Goal: Communication & Community: Answer question/provide support

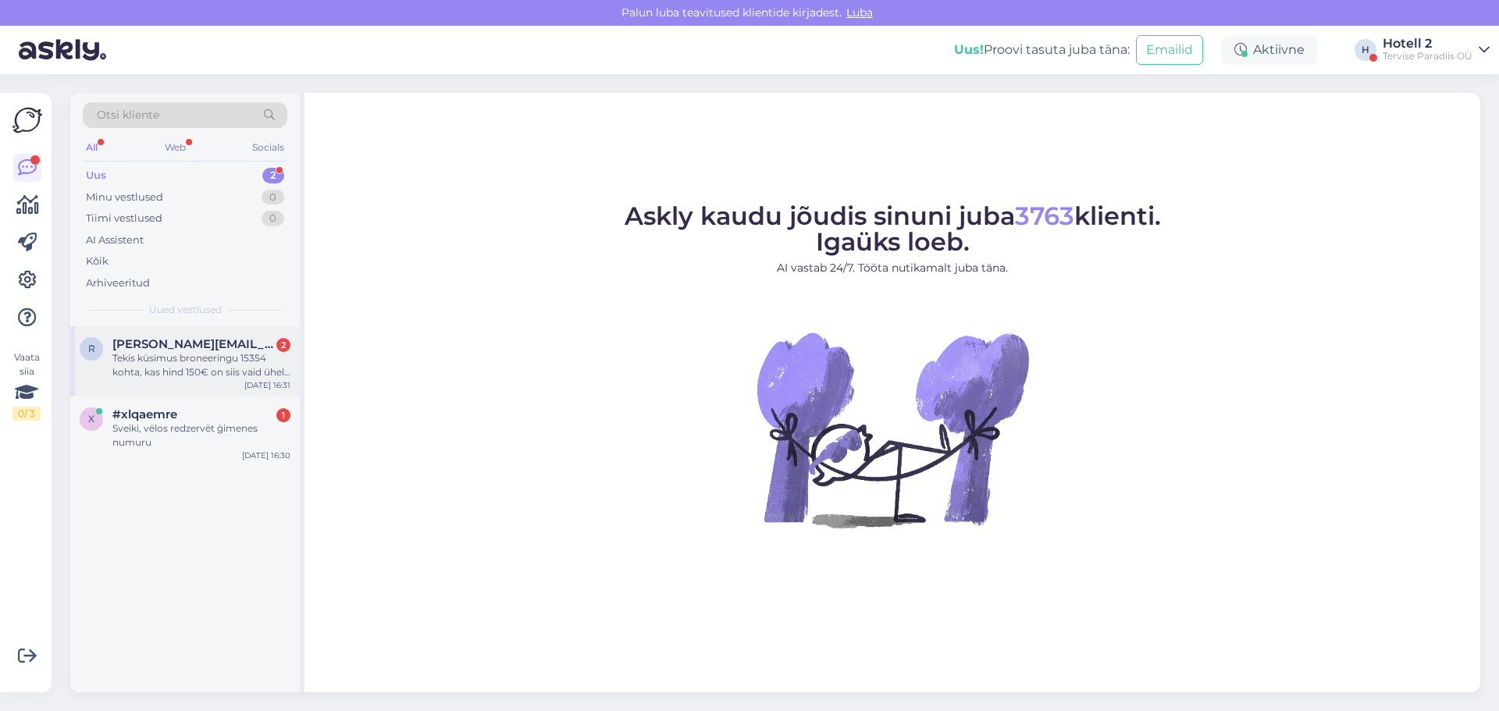
click at [220, 361] on div "Tekis küsimus broneeringu 15354 kohta, kas hind 150€ on siis vaid ühele inimese…" at bounding box center [201, 365] width 178 height 28
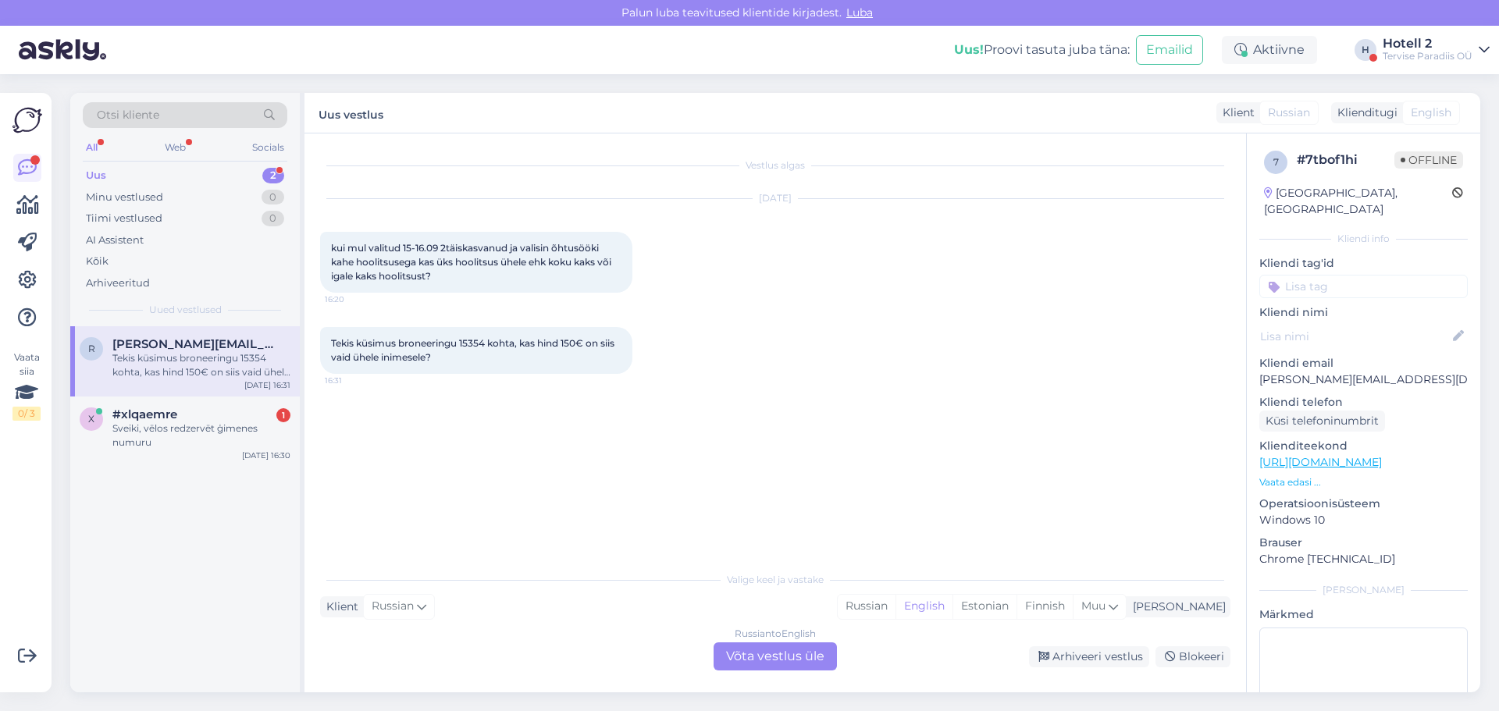
click at [756, 655] on div "Russian to English Võta vestlus üle" at bounding box center [775, 657] width 123 height 28
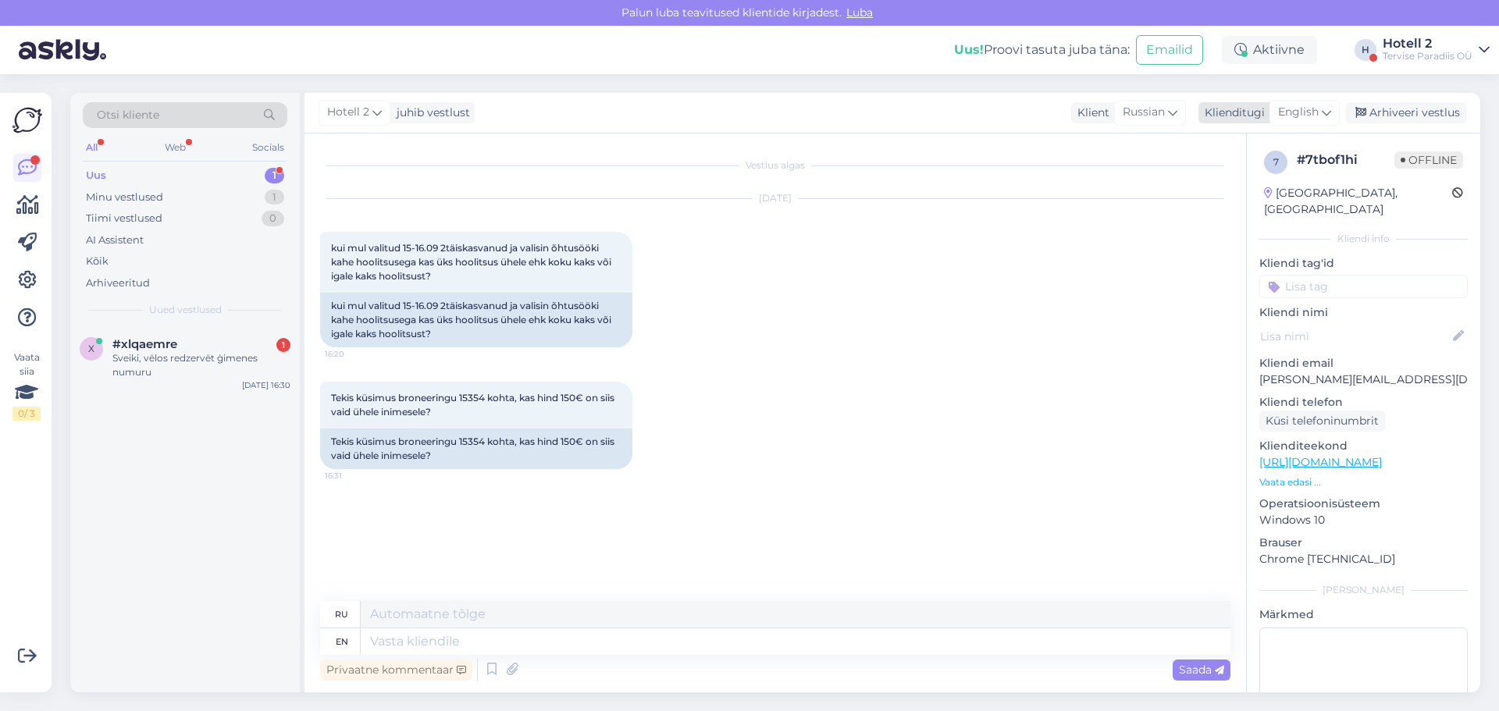
click at [1295, 108] on span "English" at bounding box center [1298, 112] width 41 height 17
type input "est"
click at [1229, 181] on link "Estonian" at bounding box center [1270, 181] width 172 height 25
click at [377, 643] on textarea at bounding box center [796, 641] width 870 height 27
type textarea "Tere!"
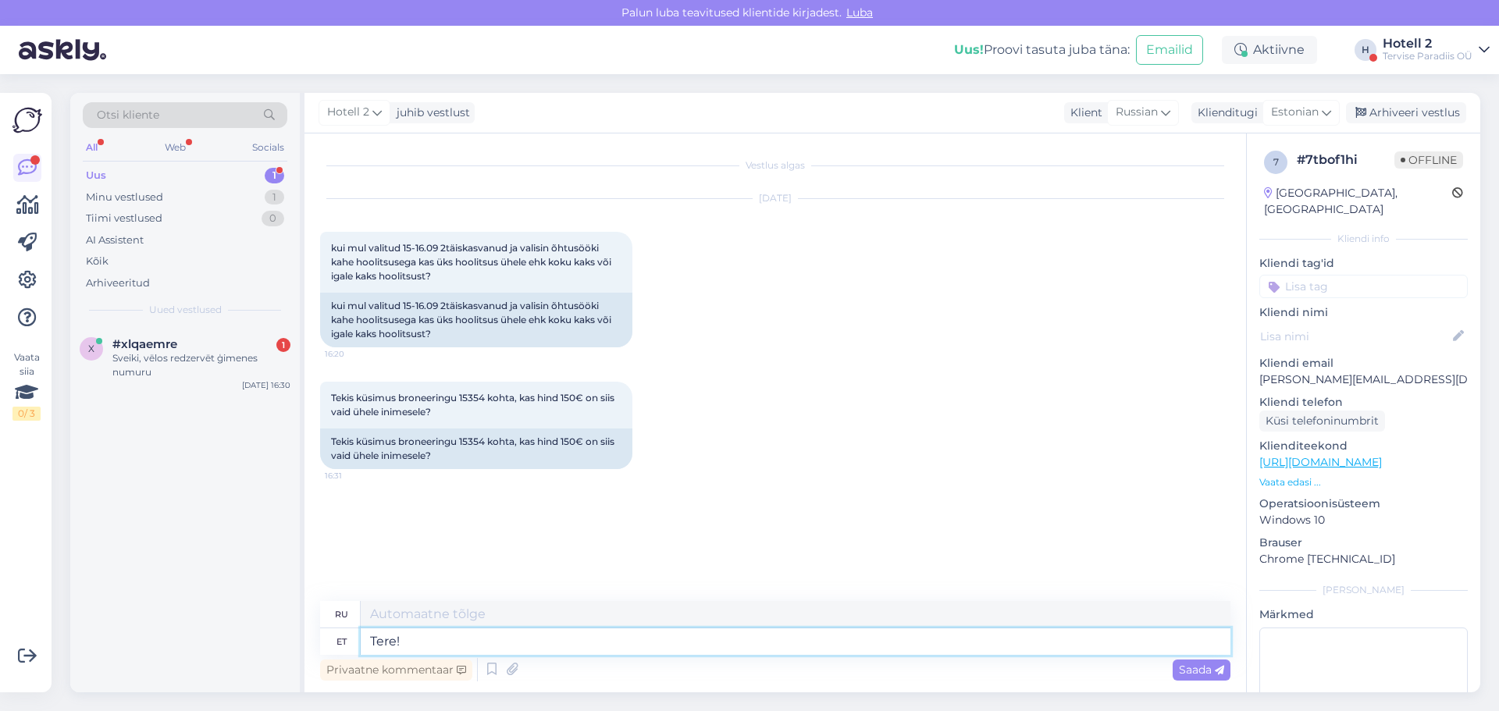
type textarea "Привет!"
type textarea "Tere! 150,00"
type textarea "Здравствуйте! 150.00"
type textarea "Tere! 150,00 EUR"
type textarea "Здравствуйте! 150.00 евро"
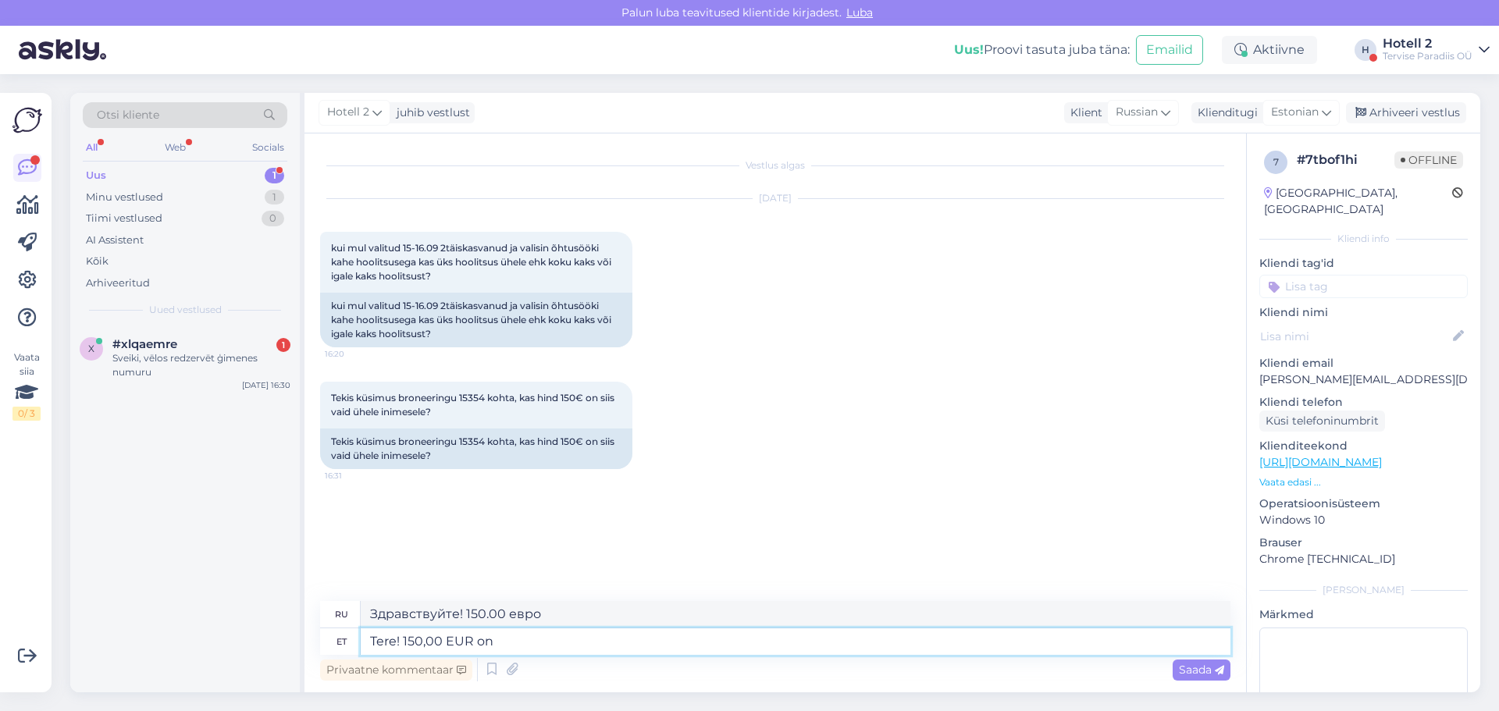
type textarea "Tere! 150,00 EUR on"
type textarea "Здравствуйте! 150,00 евро — это"
type textarea "Tere! 150,00 EUR on paketi"
type textarea "Здравствуйте! Стоимость пакета составляет 150 евро."
type textarea "Tere! 150,00 EUR on paketi hind k"
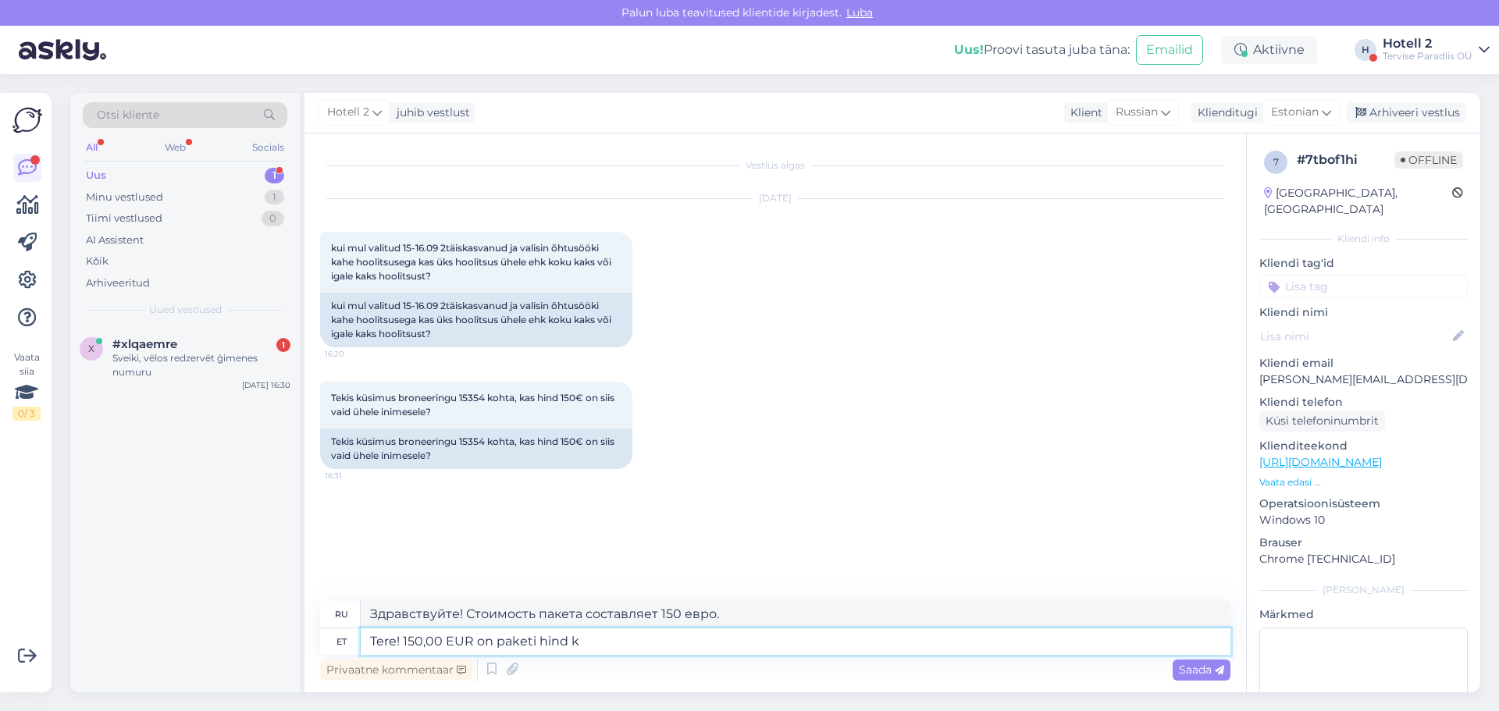
type textarea "Здравствуйте! Стоимость пакета составляет 150,00 евро."
type textarea "Tere! 150,00 EUR on paketi hind kahele"
type textarea "Здравствуйте! Стоимость пакета на двоих составляет 150,00 евро."
type textarea "Tere! 150,00 EUR on paketi hind kahele."
type textarea "Здравствуйте! Стоимость пакета на двоих — 150,00 евро."
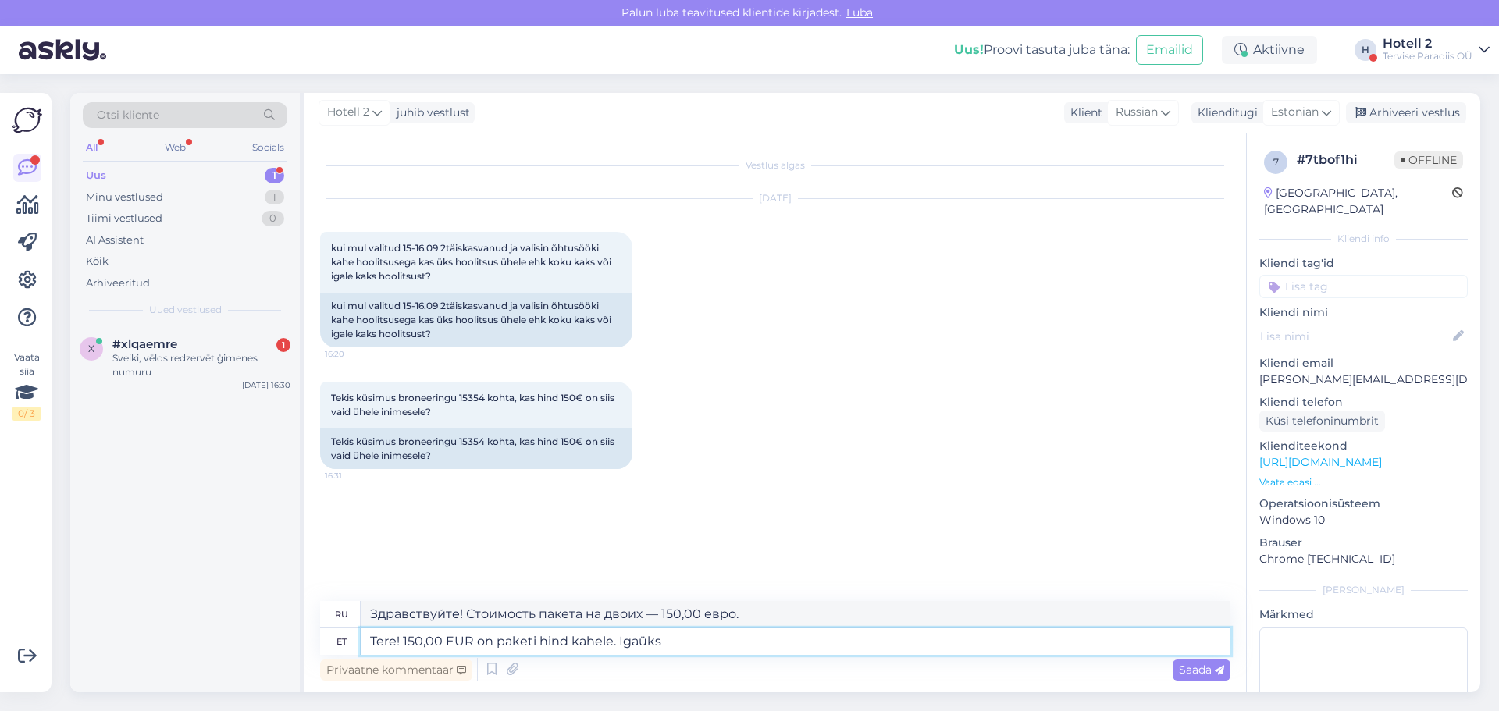
type textarea "Tere! 150,00 EUR on paketi hind kahele. Igaüks"
type textarea "Здравствуйте! Стоимость пакета на двоих — 150 евро. С человека."
type textarea "Tere! 150,00 EUR on paketi hind kahele. Igaüks saab"
type textarea "Здравствуйте! Стоимость пакета на двоих — 150 евро. Каждый получает"
type textarea "Tere! 150,00 EUR on paketi hind kahele. Igaüks saab 2"
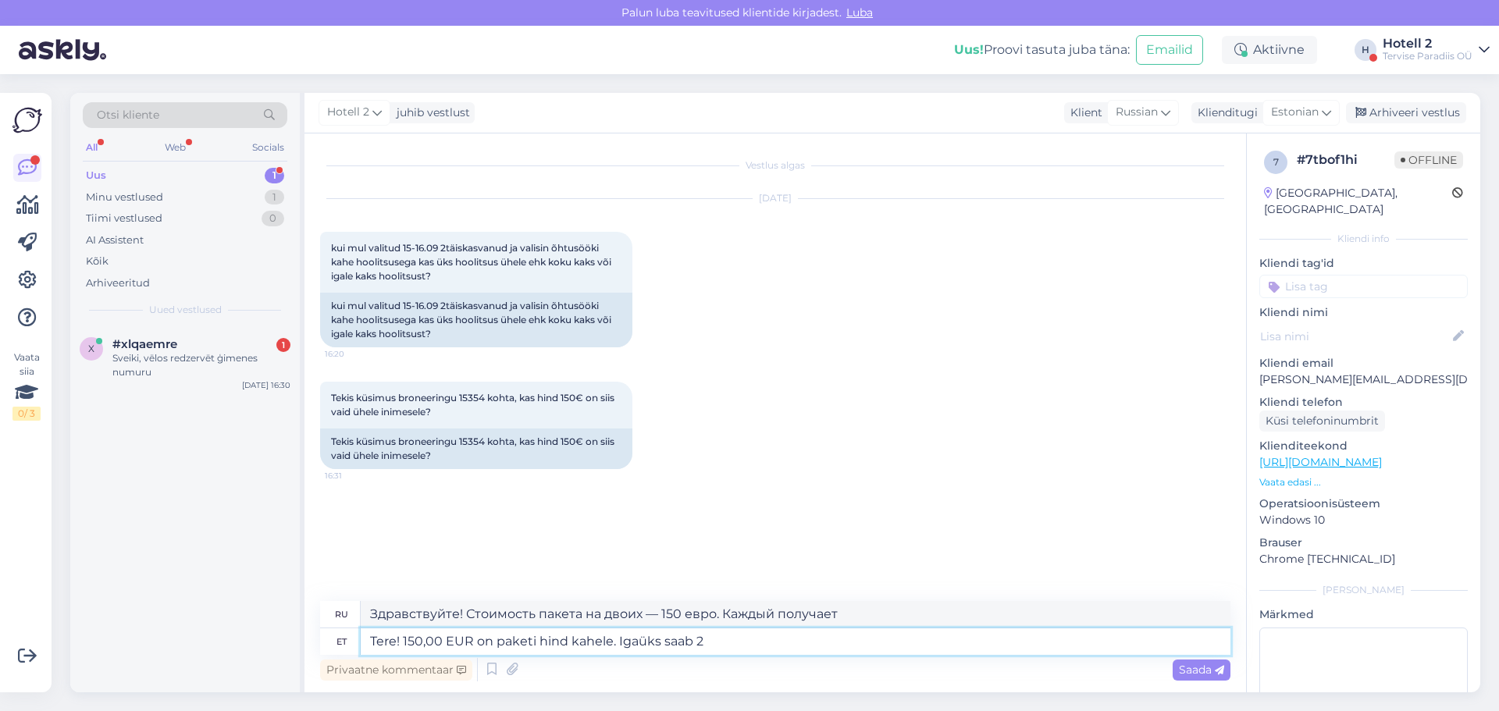
type textarea "Здравствуйте! Стоимость пакета на двоих — 150 евро. Каждый получает 2"
type textarea "Tere! 150,00 EUR on paketi hind kahele. Igaüks saab 2 hoo"
type textarea "Здравствуйте! Стоимость пакета на двоих — 150 евро. Каждому по 2 крючка."
type textarea "Tere! 150,00 EUR on paketi hind kahele. Igaüks saab 2 hoolitsust"
type textarea "Здравствуйте! Стоимость пакета на двоих — 150 евро. Каждый получает 2 процедуры."
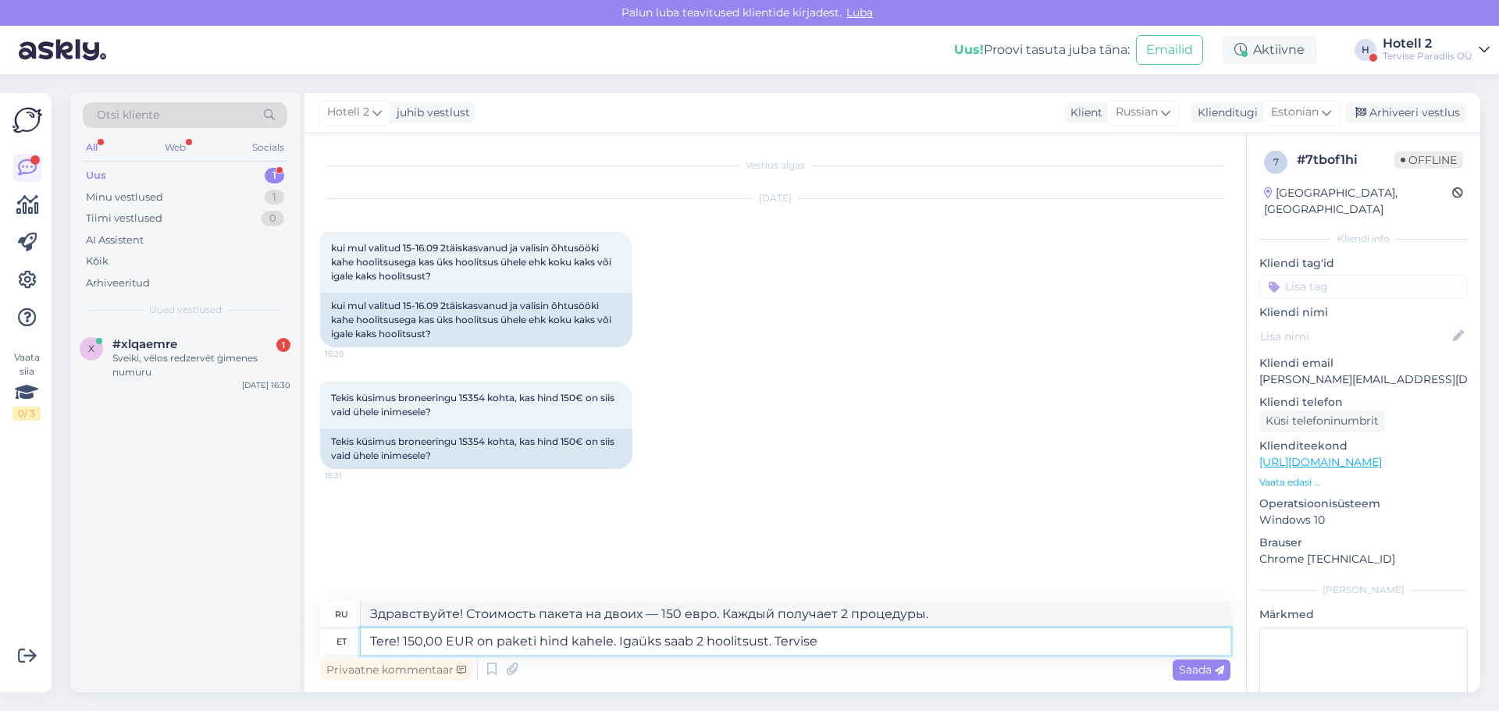
type textarea "Tere! 150,00 EUR on paketi hind kahele. Igaüks saab 2 hoolitsust. Tervise"
type textarea "Здравствуйте! Стоимость пакета на двоих — 150 евро. Каждый получает 2 процедуры…"
type textarea "Tere! 150,00 EUR on paketi hind kahele. Igaüks saab 2 hoolitsust. Tervise Pa"
type textarea "Здравствуйте! Стоимость пакета на двоих — 150 евро. Каждый получает 2 процедуры…"
type textarea "Tere! 150,00 EUR on paketi hind kahele. Igaüks saab 2 hoolitsust. Tervise Parad…"
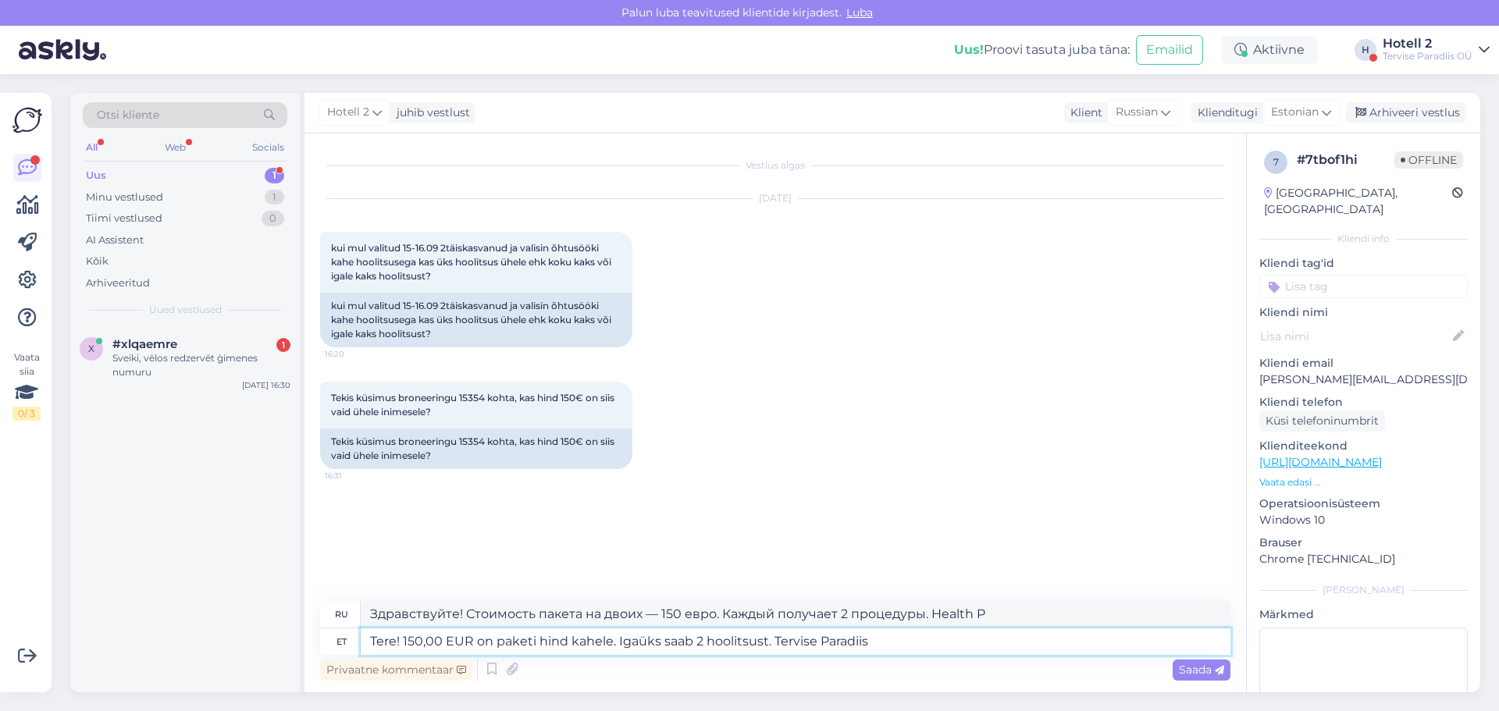
type textarea "Здравствуйте! Стоимость пакета на двоих — 150 евро. Каждый получает 2 процедуры…"
type textarea "Tere! 150,00 EUR on paketi hind kahele. Igaüks saab 2 hoolitsust. Tervise Parad…"
click at [1191, 664] on span "Saada" at bounding box center [1201, 670] width 45 height 14
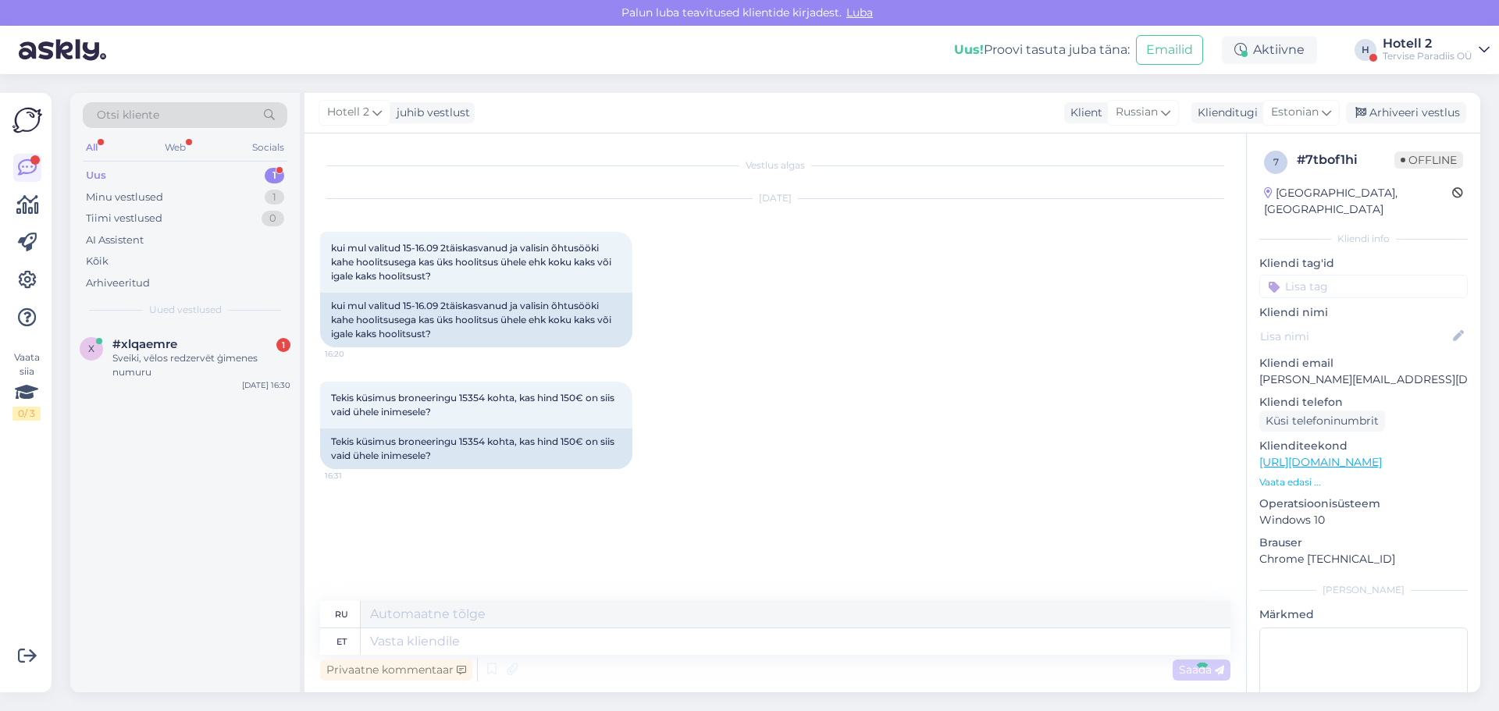
scroll to position [21, 0]
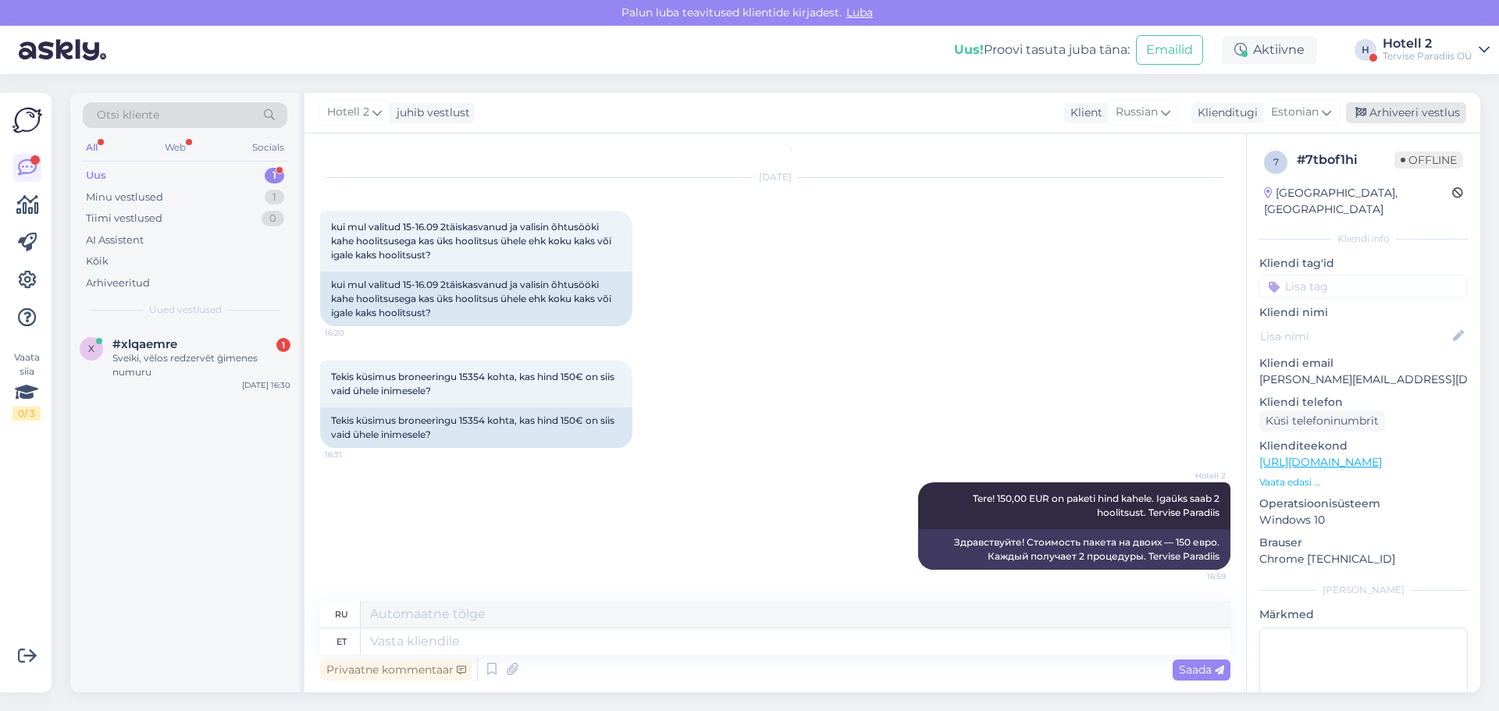
click at [1422, 112] on div "Arhiveeri vestlus" at bounding box center [1406, 112] width 120 height 21
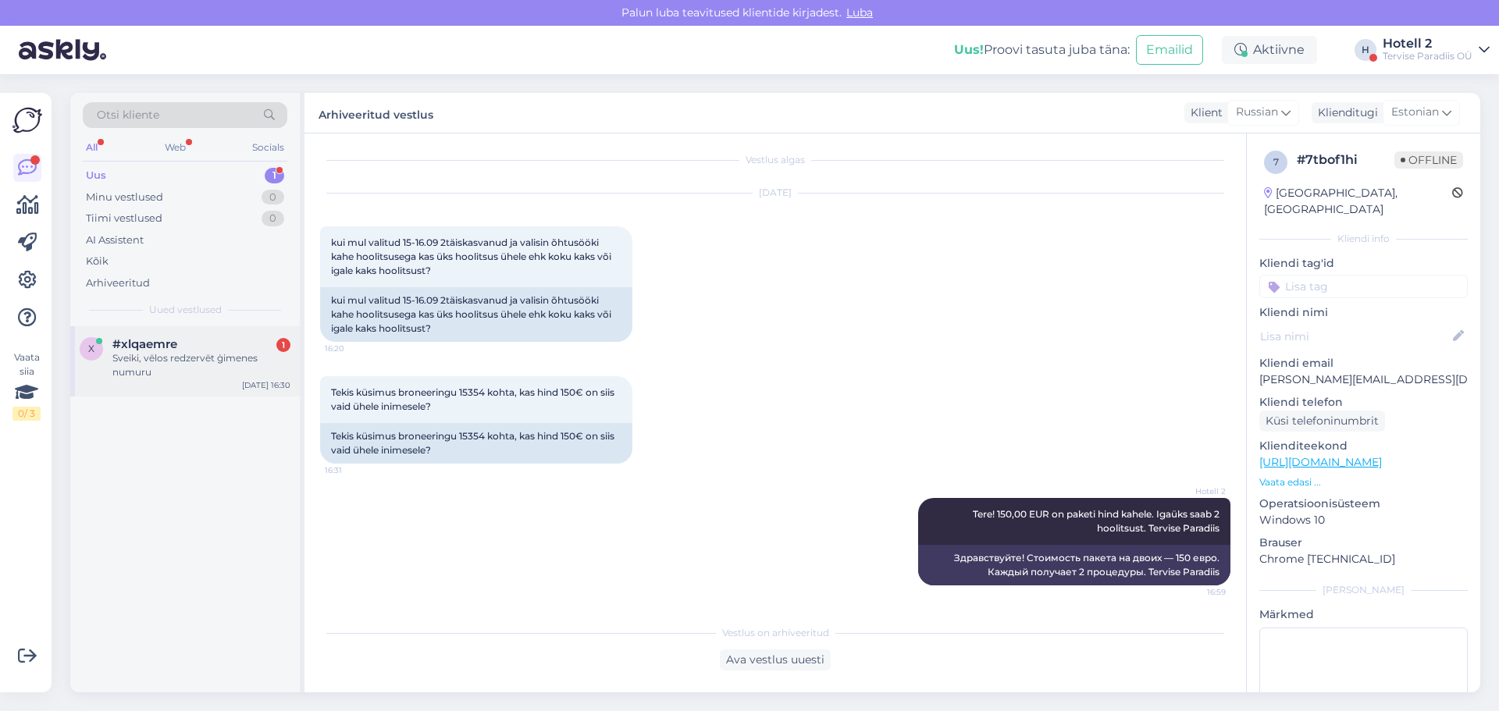
click at [159, 357] on div "Sveiki, vēlos redzervēt ģimenes numuru" at bounding box center [201, 365] width 178 height 28
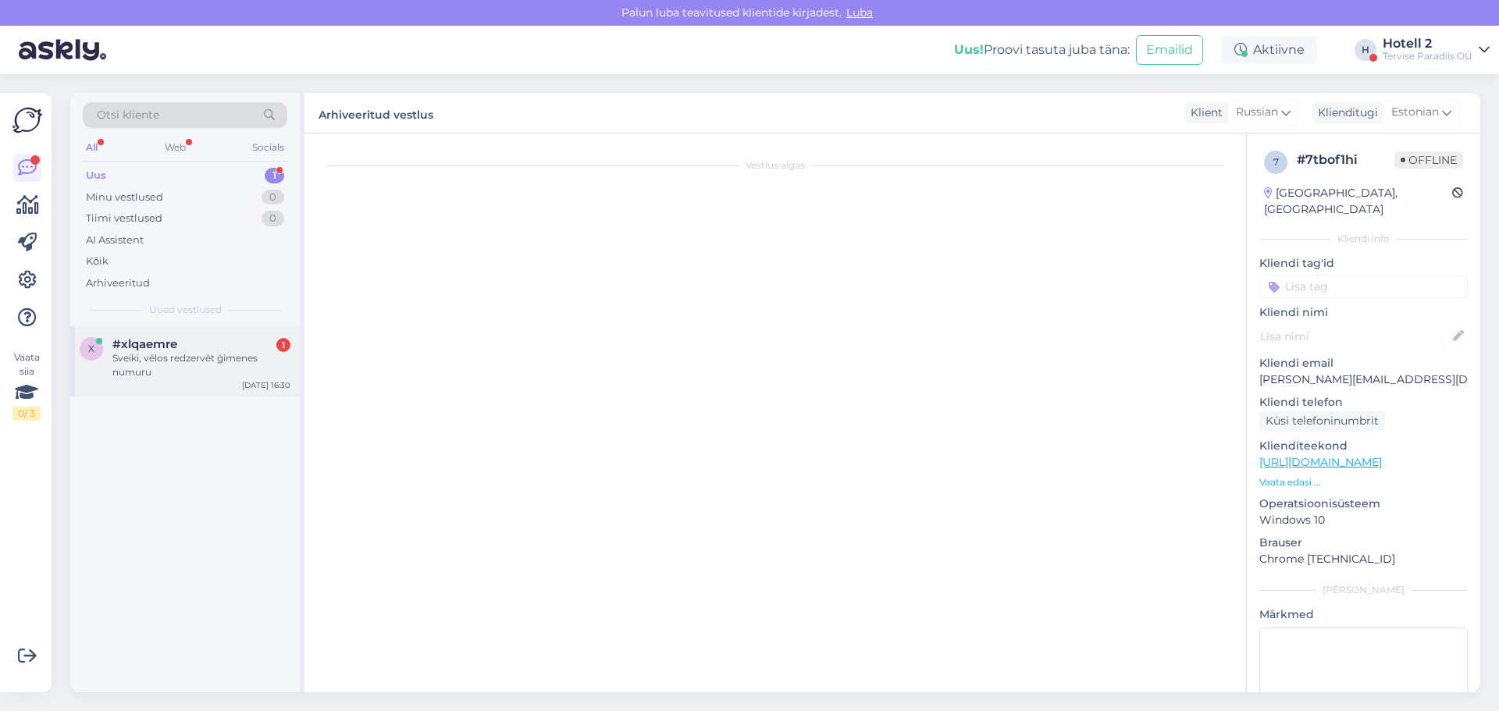
scroll to position [0, 0]
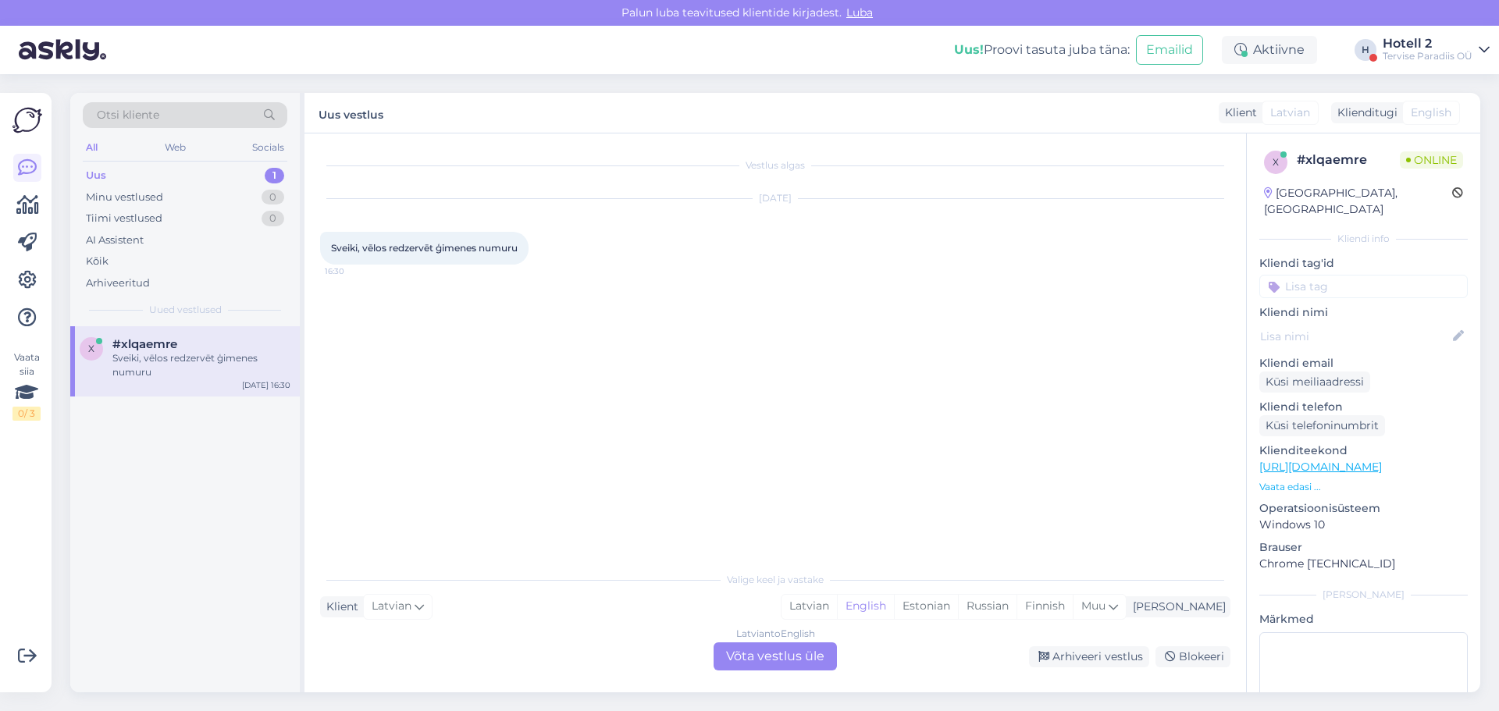
click at [778, 660] on div "Latvian to English Võta vestlus üle" at bounding box center [775, 657] width 123 height 28
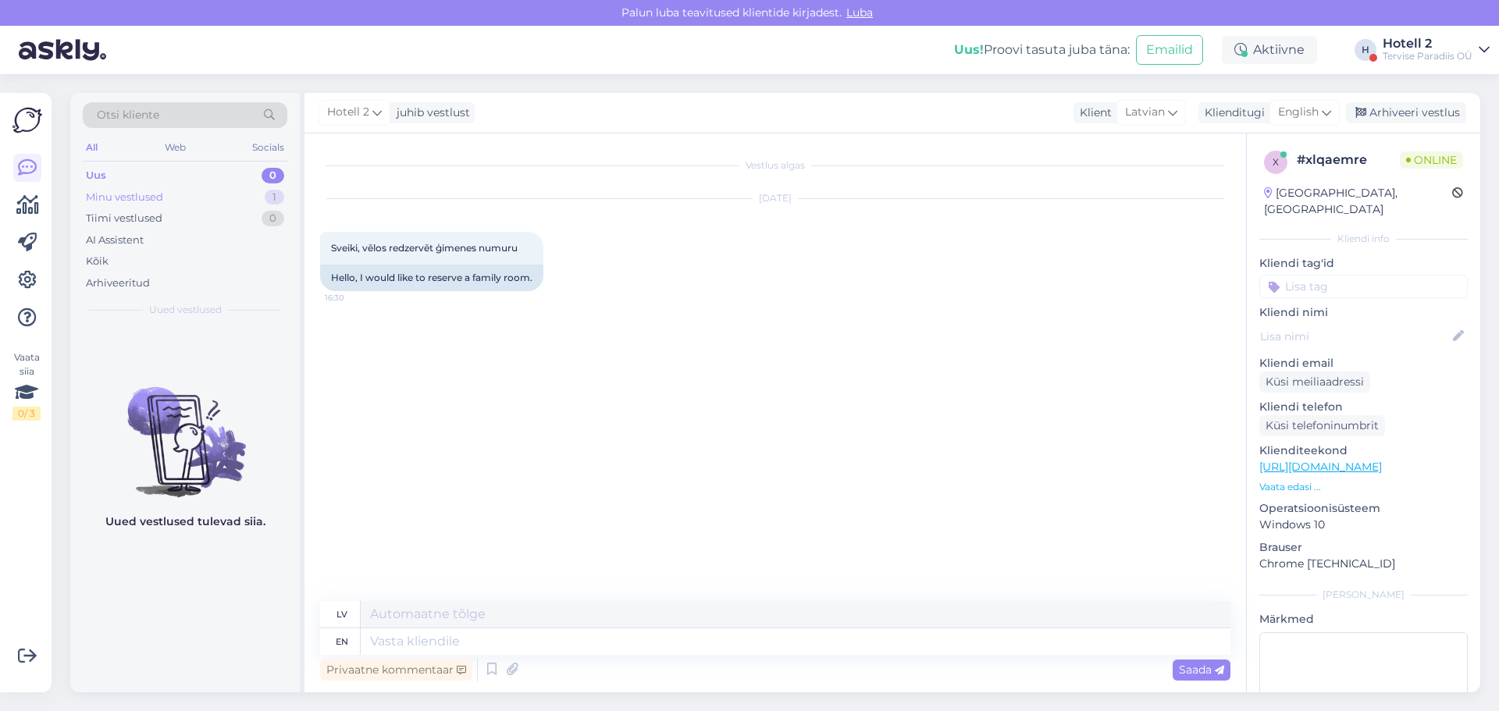
click at [125, 201] on div "Minu vestlused" at bounding box center [124, 198] width 77 height 16
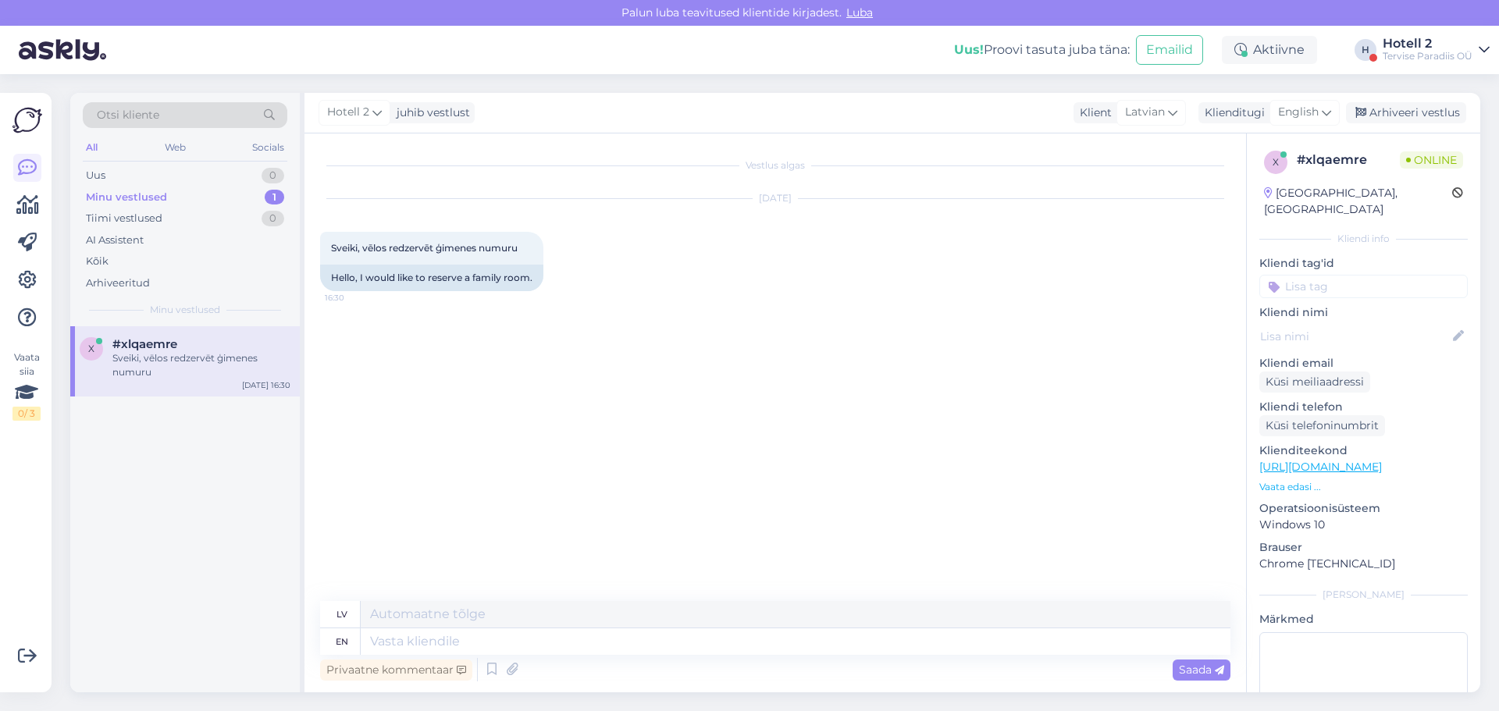
click at [201, 364] on div "Sveiki, vēlos redzervēt ģimenes numuru" at bounding box center [201, 365] width 178 height 28
click at [373, 639] on textarea at bounding box center [796, 641] width 870 height 27
type textarea "Hello!"
type textarea "Sveiki!"
type textarea "Hello!"
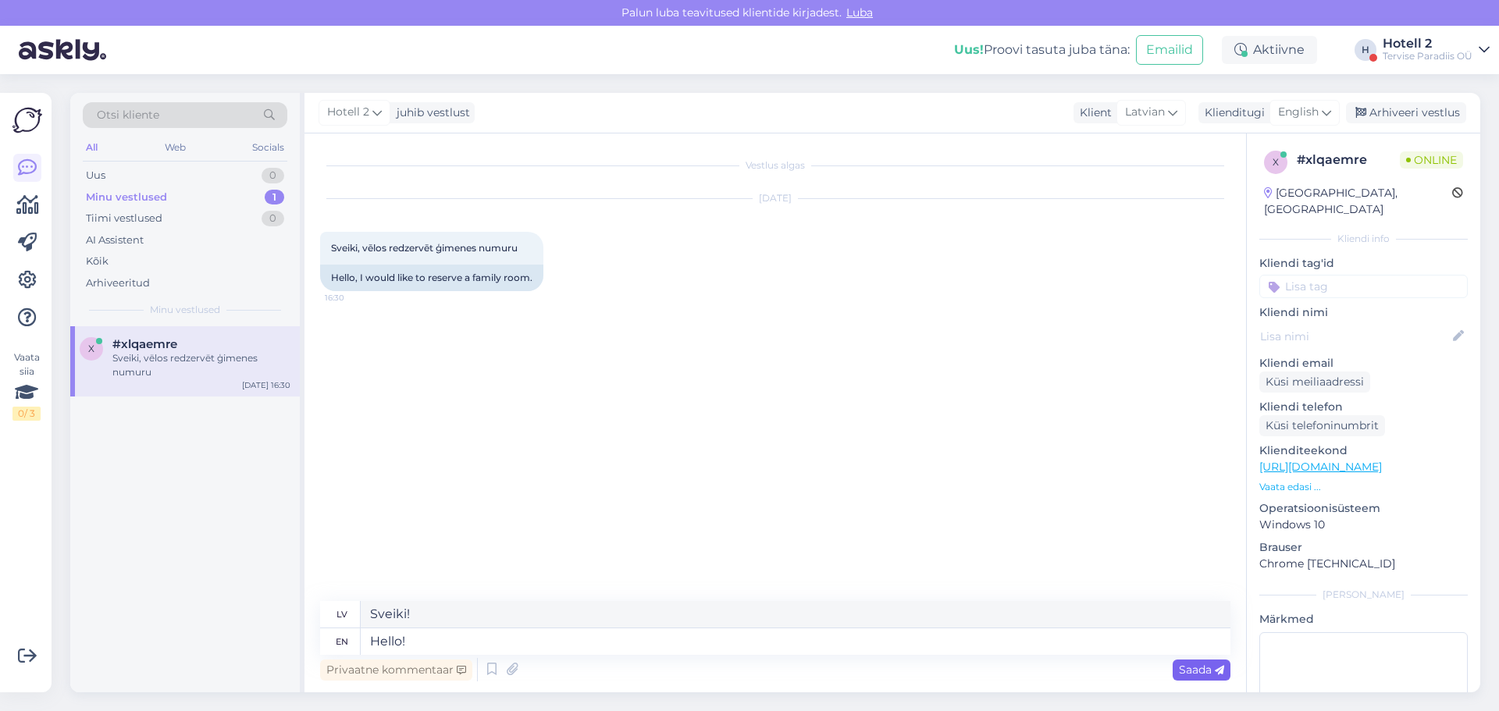
click at [1181, 667] on span "Saada" at bounding box center [1201, 670] width 45 height 14
